Goal: Register for event/course: Sign up to attend an event or enroll in a course

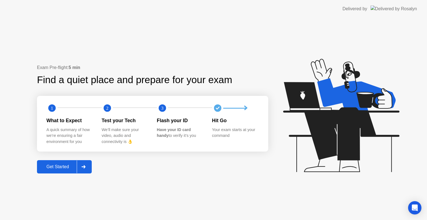
click at [44, 173] on button "Get Started" at bounding box center [64, 166] width 55 height 13
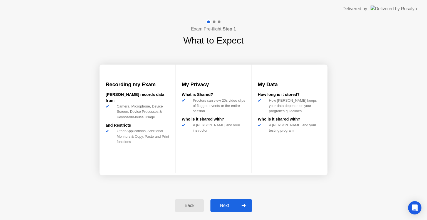
click at [225, 200] on button "Next" at bounding box center [230, 205] width 41 height 13
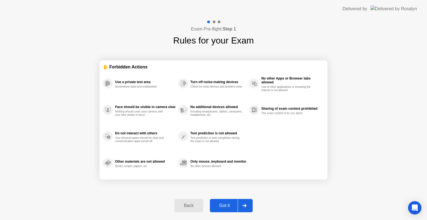
click at [225, 200] on button "Got it" at bounding box center [231, 205] width 43 height 13
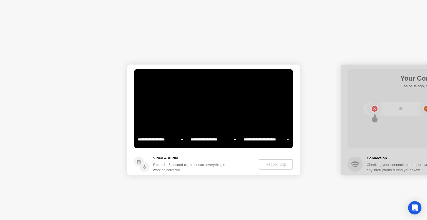
select select "**********"
select select "*******"
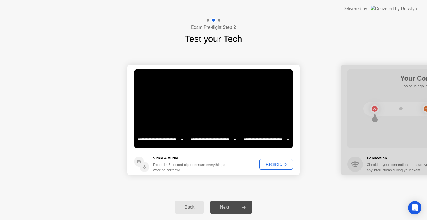
click at [230, 205] on div "Next" at bounding box center [224, 207] width 25 height 5
click at [231, 209] on div "Next" at bounding box center [224, 207] width 25 height 5
click at [284, 162] on div "Record Clip" at bounding box center [276, 164] width 30 height 4
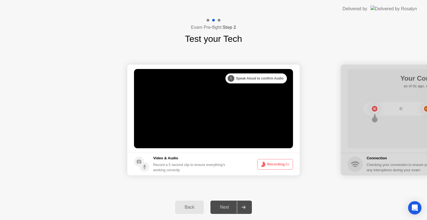
click at [284, 162] on button "Recording 2s" at bounding box center [275, 164] width 36 height 11
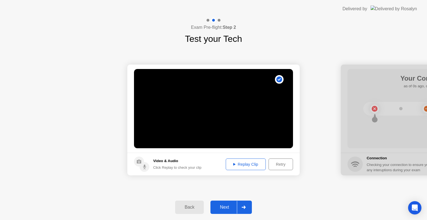
click at [225, 207] on div "Next" at bounding box center [224, 207] width 25 height 5
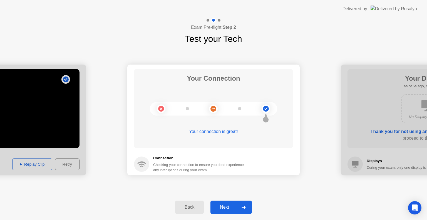
click at [220, 208] on div "Next" at bounding box center [224, 207] width 25 height 5
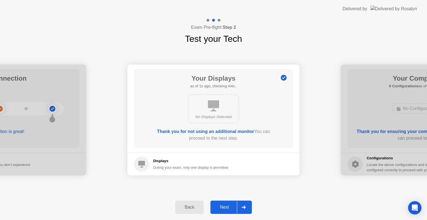
click at [220, 208] on div "Next" at bounding box center [224, 207] width 25 height 5
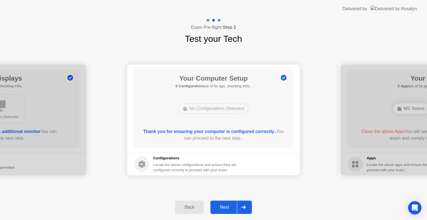
click at [220, 208] on div "Next" at bounding box center [224, 207] width 25 height 5
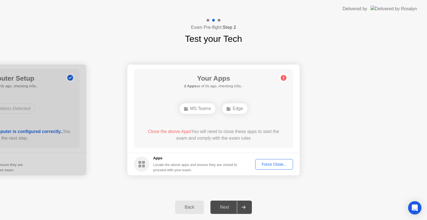
click at [274, 164] on div "Force Close..." at bounding box center [274, 164] width 34 height 4
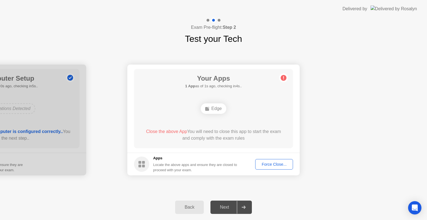
click at [277, 166] on div "Force Close..." at bounding box center [274, 164] width 34 height 4
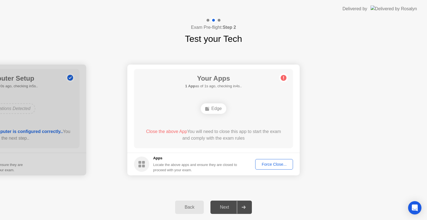
click at [272, 166] on div "Force Close..." at bounding box center [274, 164] width 34 height 4
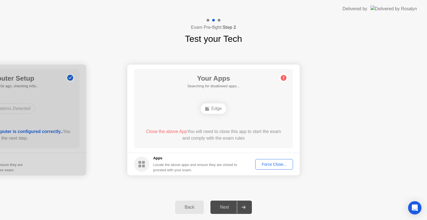
click at [188, 205] on div "Back" at bounding box center [189, 207] width 25 height 5
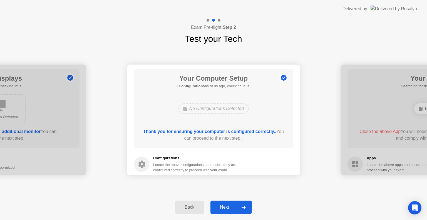
click at [222, 207] on div "Next" at bounding box center [224, 207] width 25 height 5
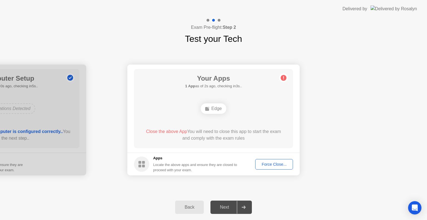
click at [276, 165] on div "Force Close..." at bounding box center [274, 164] width 34 height 4
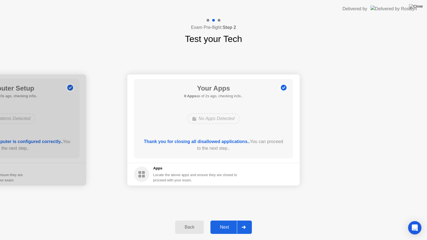
click at [229, 220] on div "Next" at bounding box center [224, 227] width 25 height 5
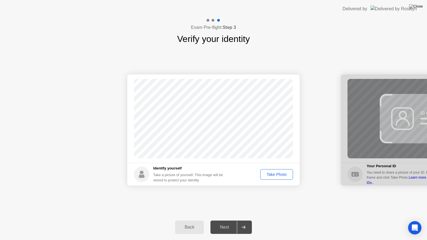
click at [282, 173] on div "Take Photo" at bounding box center [276, 174] width 29 height 4
click at [230, 220] on div "Next" at bounding box center [224, 227] width 25 height 5
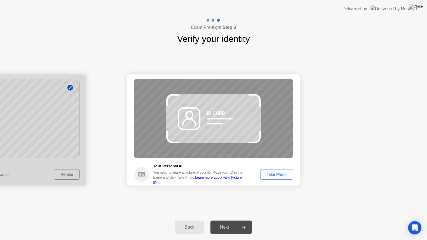
click at [230, 220] on div "Next" at bounding box center [224, 227] width 25 height 5
click at [274, 176] on div "Take Photo" at bounding box center [276, 174] width 29 height 4
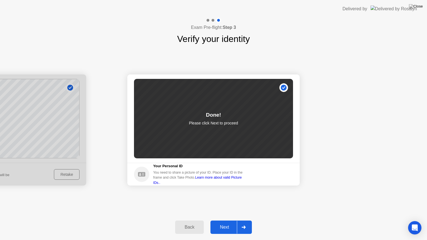
click at [226, 220] on div "Next" at bounding box center [224, 227] width 25 height 5
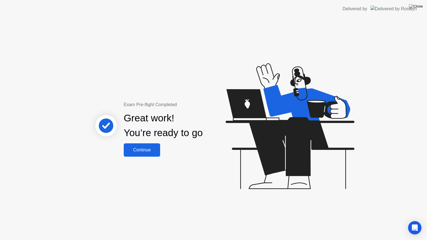
click at [132, 154] on button "Continue" at bounding box center [142, 149] width 36 height 13
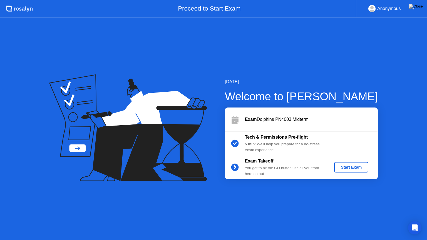
click at [353, 171] on button "Start Exam" at bounding box center [351, 167] width 34 height 11
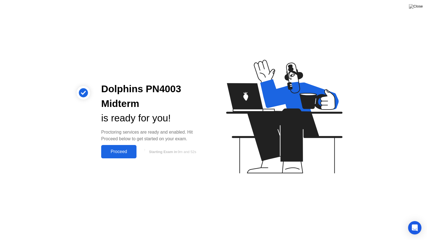
click at [116, 153] on div "Proceed" at bounding box center [119, 151] width 32 height 5
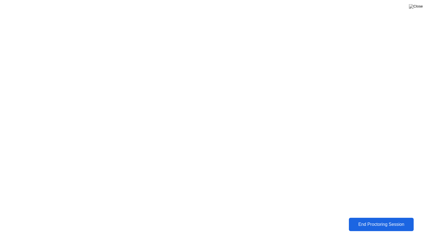
click at [364, 220] on div "End Proctoring Session" at bounding box center [380, 224] width 61 height 5
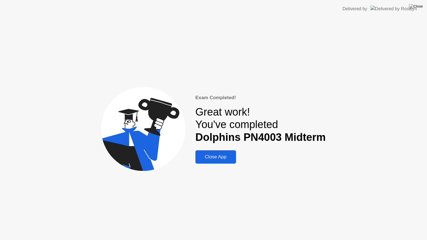
click at [213, 159] on div "Close App" at bounding box center [215, 157] width 37 height 6
